Goal: Information Seeking & Learning: Learn about a topic

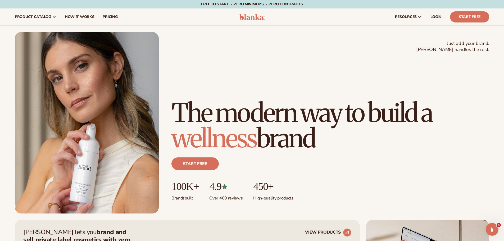
click at [423, 124] on h1 "The modern way to build a wellness brand" at bounding box center [330, 125] width 318 height 51
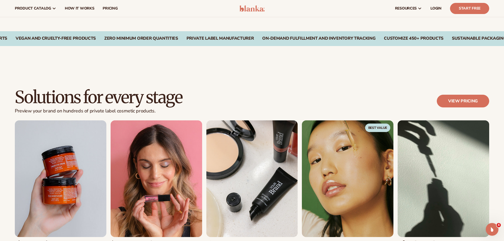
scroll to position [397, 0]
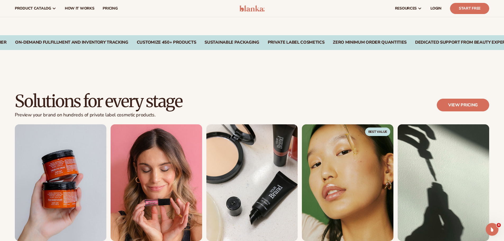
click at [385, 89] on div "Solutions for every stage Preview your brand on hundreds of private label cosme…" at bounding box center [252, 179] width 504 height 216
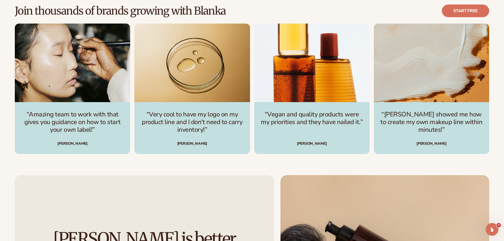
scroll to position [1640, 0]
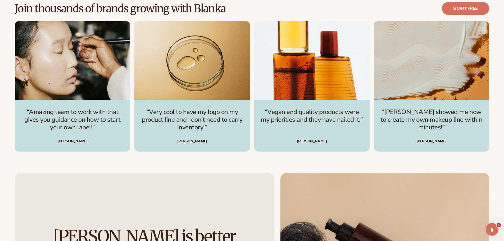
click at [383, 119] on p "“[PERSON_NAME] showed me how to create my own makeup line within minutes!”" at bounding box center [431, 119] width 103 height 23
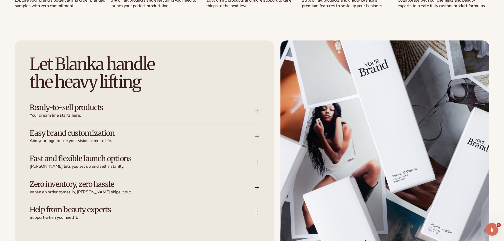
scroll to position [688, 0]
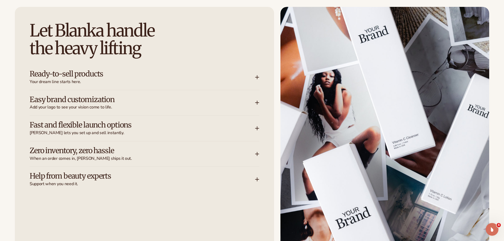
click at [112, 79] on span "Your dream line starts here." at bounding box center [142, 82] width 225 height 6
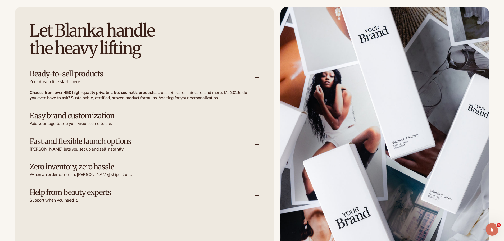
click at [113, 79] on span "Your dream line starts here." at bounding box center [142, 82] width 225 height 6
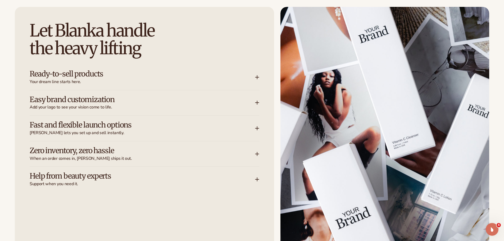
click at [113, 95] on h3 "Easy brand customization" at bounding box center [135, 99] width 210 height 8
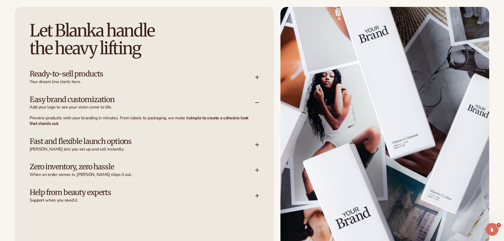
click at [115, 106] on span "Add your logo to see your vision come to life." at bounding box center [142, 107] width 225 height 6
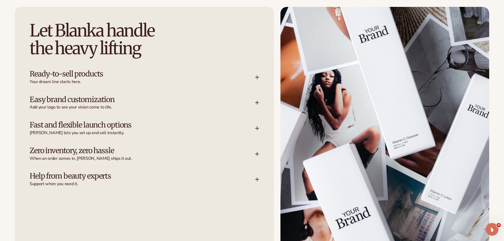
click at [117, 131] on span "[PERSON_NAME] lets you set up and sell instantly." at bounding box center [142, 133] width 225 height 6
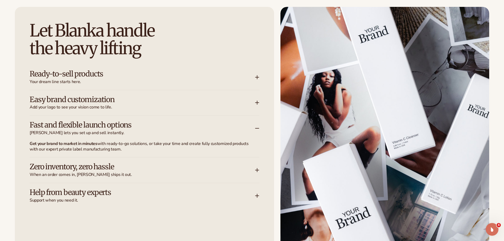
click at [117, 131] on span "[PERSON_NAME] lets you set up and sell instantly." at bounding box center [142, 133] width 225 height 6
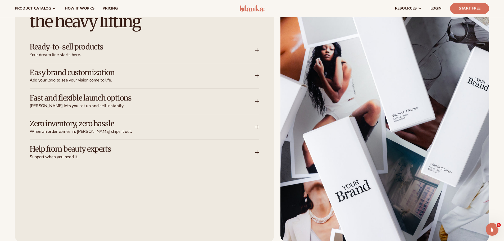
scroll to position [714, 0]
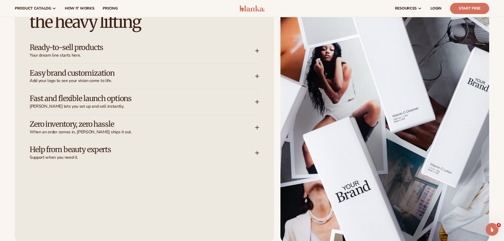
click at [193, 143] on div "Help from beauty experts Support when you need it." at bounding box center [145, 150] width 230 height 20
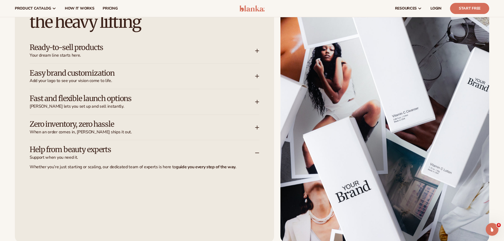
click at [192, 153] on h3 "Help from beauty experts" at bounding box center [135, 149] width 210 height 8
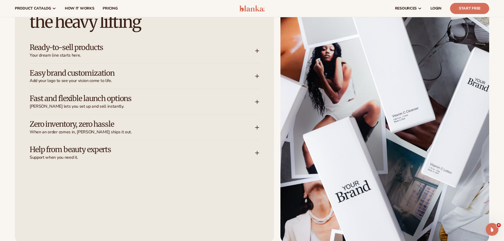
click at [185, 126] on h3 "Zero inventory, zero hassle" at bounding box center [135, 124] width 210 height 8
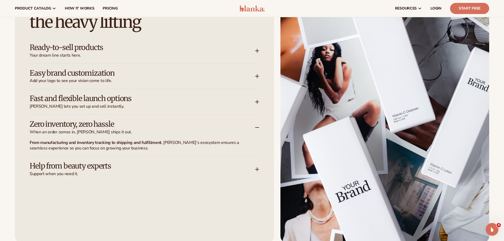
click at [185, 126] on h3 "Zero inventory, zero hassle" at bounding box center [135, 124] width 210 height 8
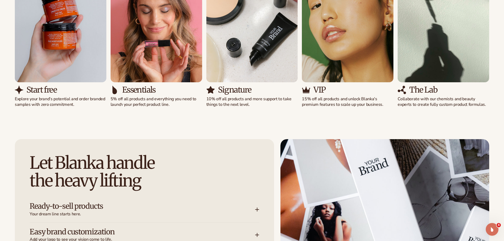
scroll to position [688, 0]
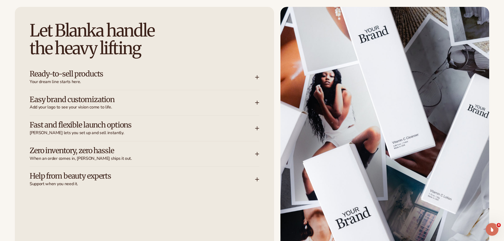
click at [209, 215] on div "Let [PERSON_NAME] handle the heavy lifting Ready-to-sell products Your dream li…" at bounding box center [144, 138] width 259 height 262
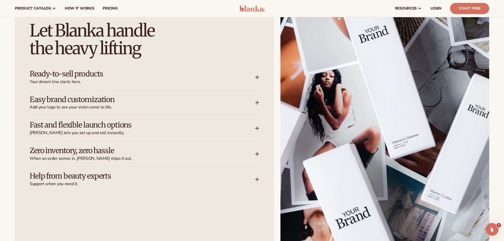
drag, startPoint x: 4, startPoint y: 155, endPoint x: 23, endPoint y: 154, distance: 19.6
click at [4, 155] on div "Let [PERSON_NAME] handle the heavy lifting Ready-to-sell products Your dream li…" at bounding box center [252, 138] width 504 height 262
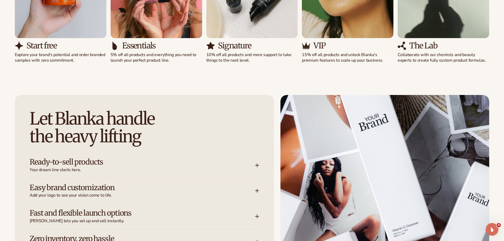
scroll to position [671, 0]
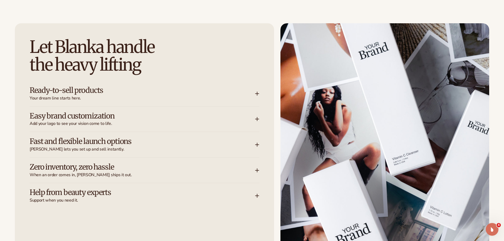
click at [51, 90] on h3 "Ready-to-sell products" at bounding box center [135, 90] width 210 height 8
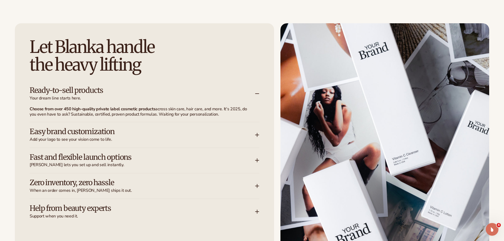
click at [83, 94] on h3 "Ready-to-sell products" at bounding box center [135, 90] width 210 height 8
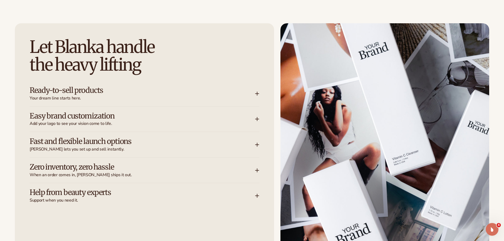
click at [90, 45] on h2 "Let [PERSON_NAME] handle the heavy lifting" at bounding box center [145, 55] width 230 height 35
drag, startPoint x: 38, startPoint y: 216, endPoint x: 40, endPoint y: 221, distance: 5.2
click at [38, 216] on div "Let [PERSON_NAME] handle the heavy lifting Ready-to-sell products Your dream li…" at bounding box center [144, 154] width 259 height 262
click at [24, 215] on div "Let [PERSON_NAME] handle the heavy lifting Ready-to-sell products Your dream li…" at bounding box center [144, 154] width 259 height 262
